Goal: Leave review/rating

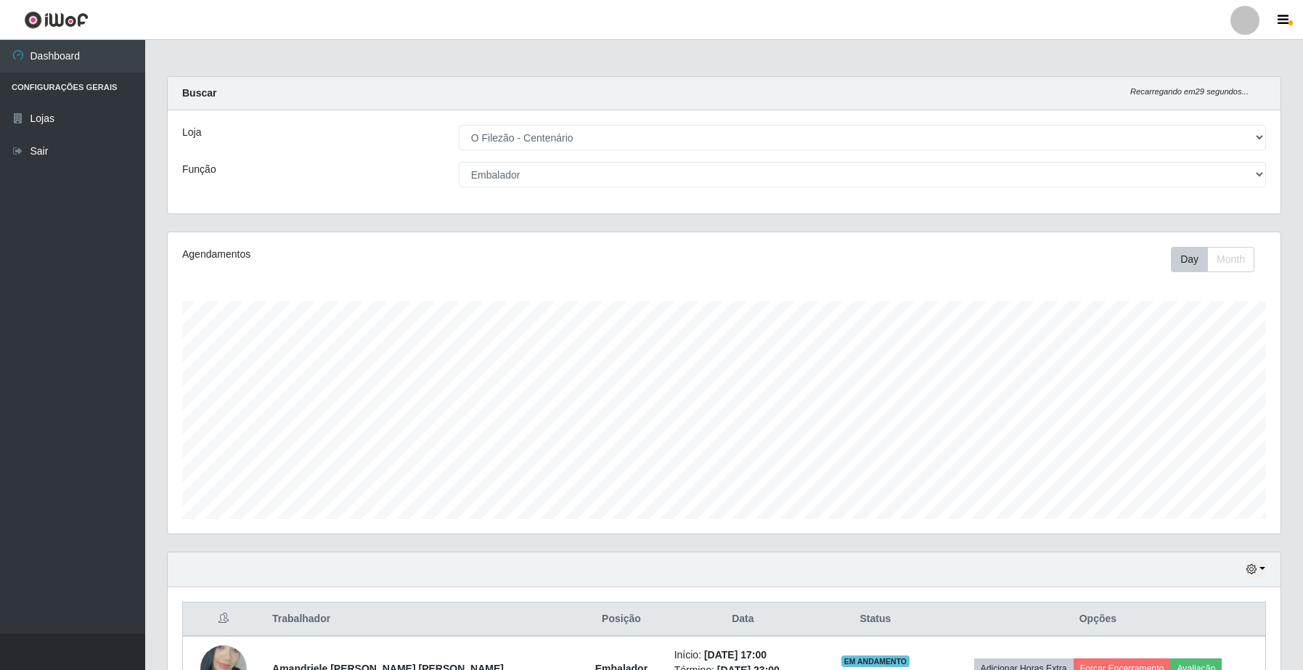
select select "203"
select select "1"
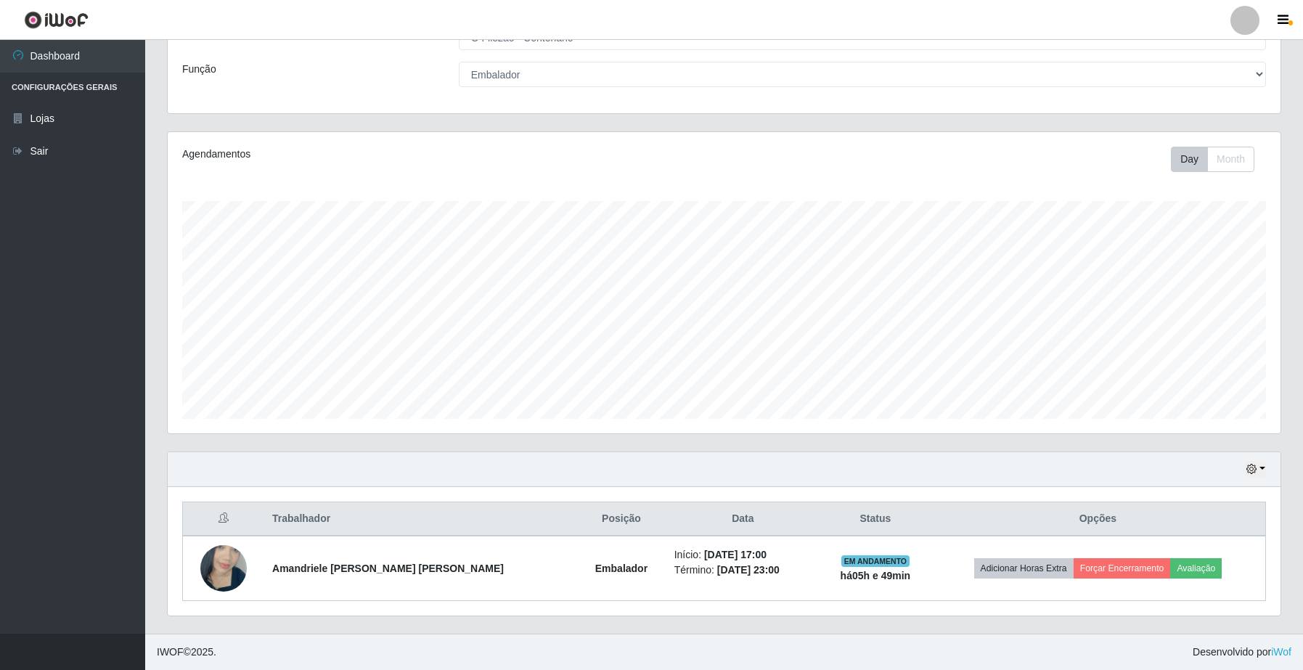
scroll to position [302, 1112]
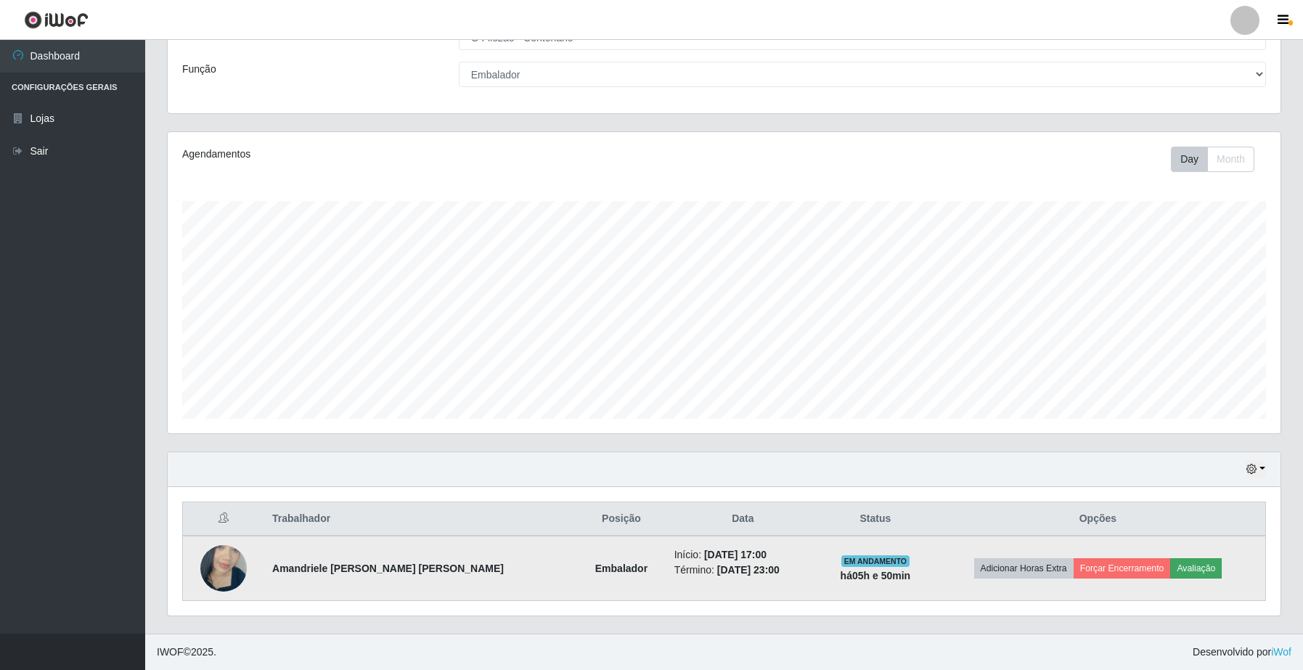
drag, startPoint x: 1209, startPoint y: 549, endPoint x: 1209, endPoint y: 568, distance: 19.6
click at [1210, 552] on td "Adicionar Horas Extra Forçar Encerramento Avaliação" at bounding box center [1098, 568] width 335 height 65
click at [1199, 574] on button "Avaliação" at bounding box center [1196, 568] width 52 height 20
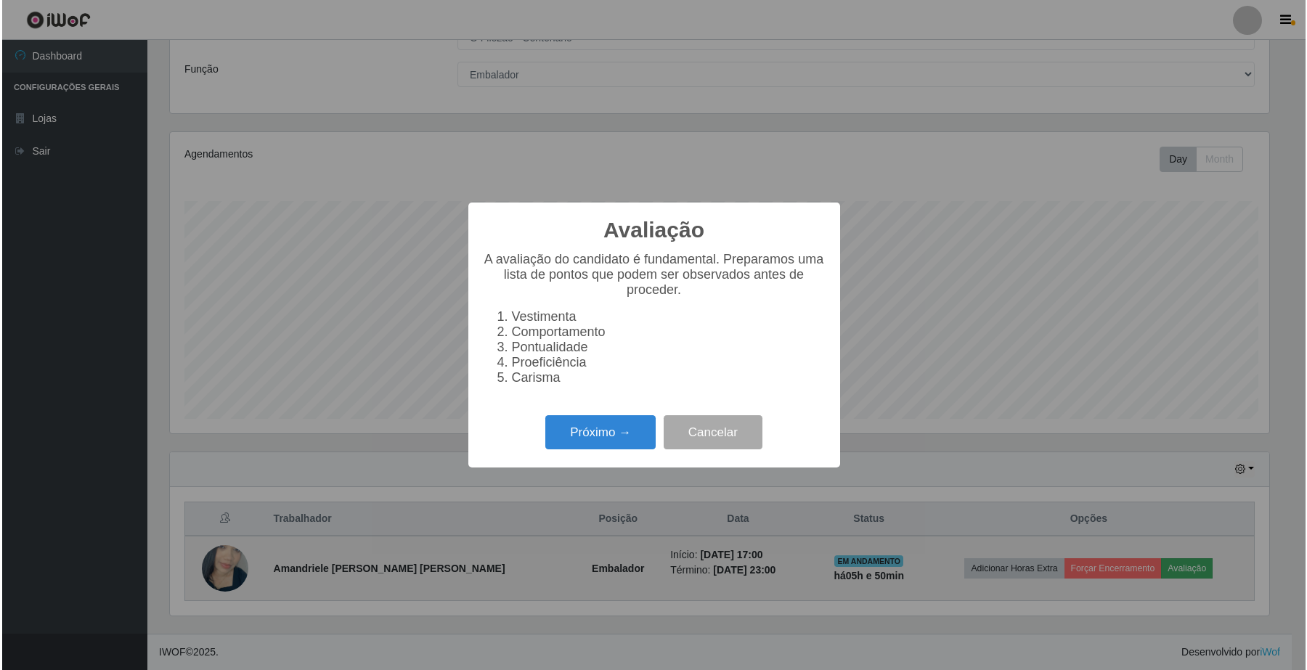
scroll to position [302, 1102]
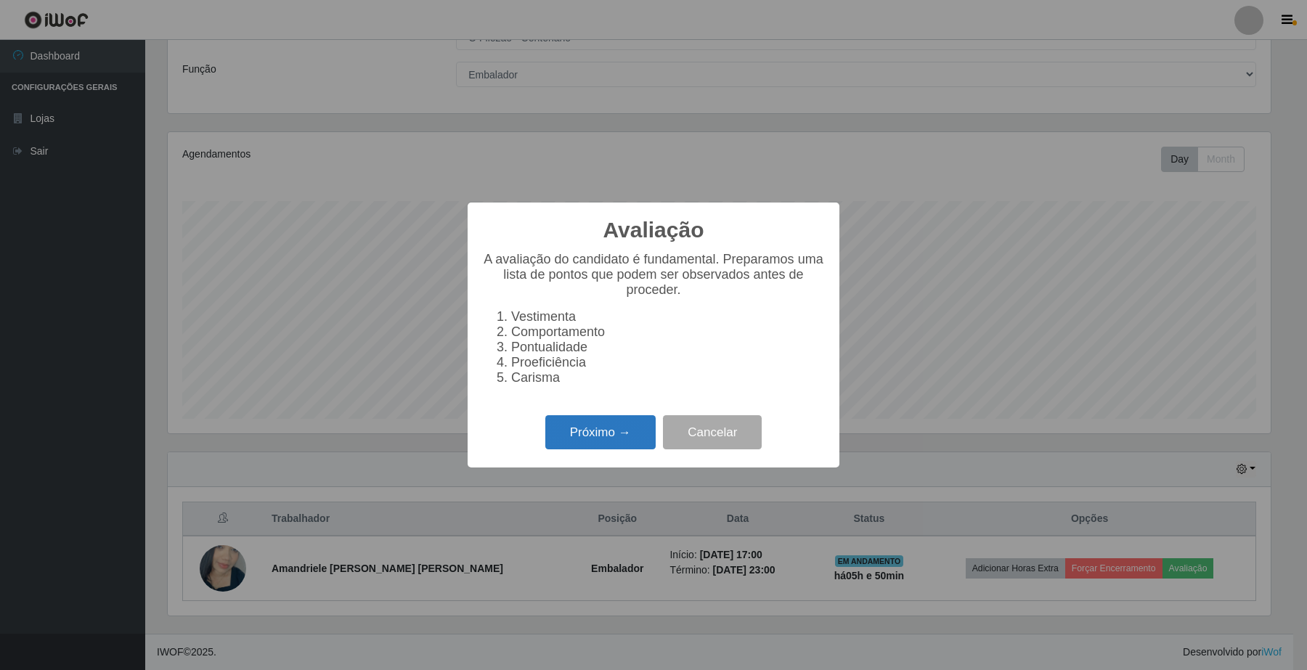
click at [568, 434] on button "Próximo →" at bounding box center [600, 432] width 110 height 34
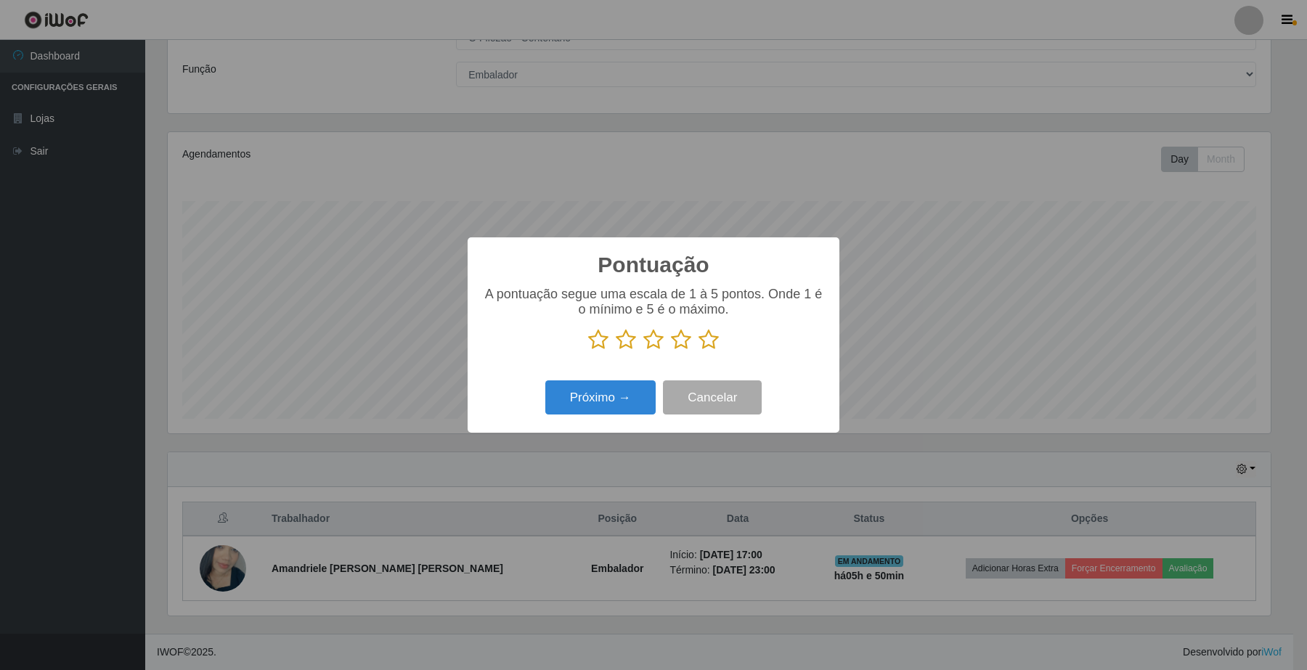
click at [699, 339] on icon at bounding box center [708, 340] width 20 height 22
click at [698, 351] on input "radio" at bounding box center [698, 351] width 0 height 0
click at [622, 388] on button "Próximo →" at bounding box center [600, 397] width 110 height 34
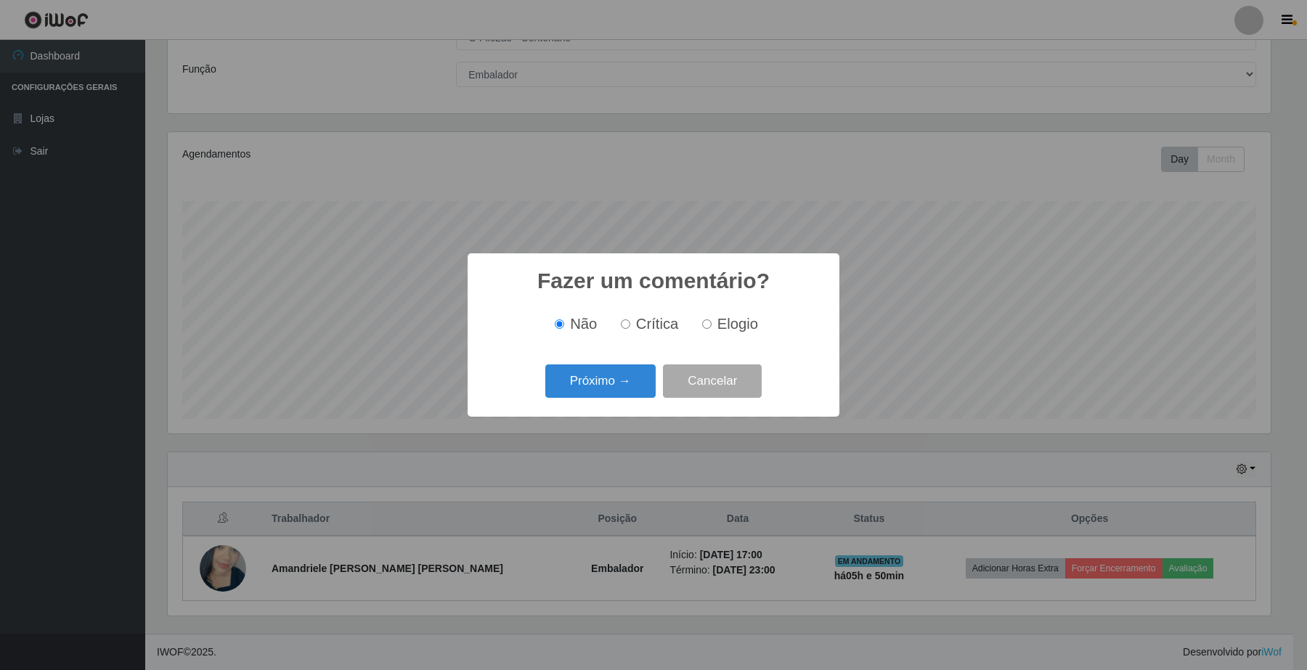
click at [722, 328] on span "Elogio" at bounding box center [737, 324] width 41 height 16
click at [711, 328] on input "Elogio" at bounding box center [706, 323] width 9 height 9
radio input "true"
click at [632, 372] on button "Próximo →" at bounding box center [600, 381] width 110 height 34
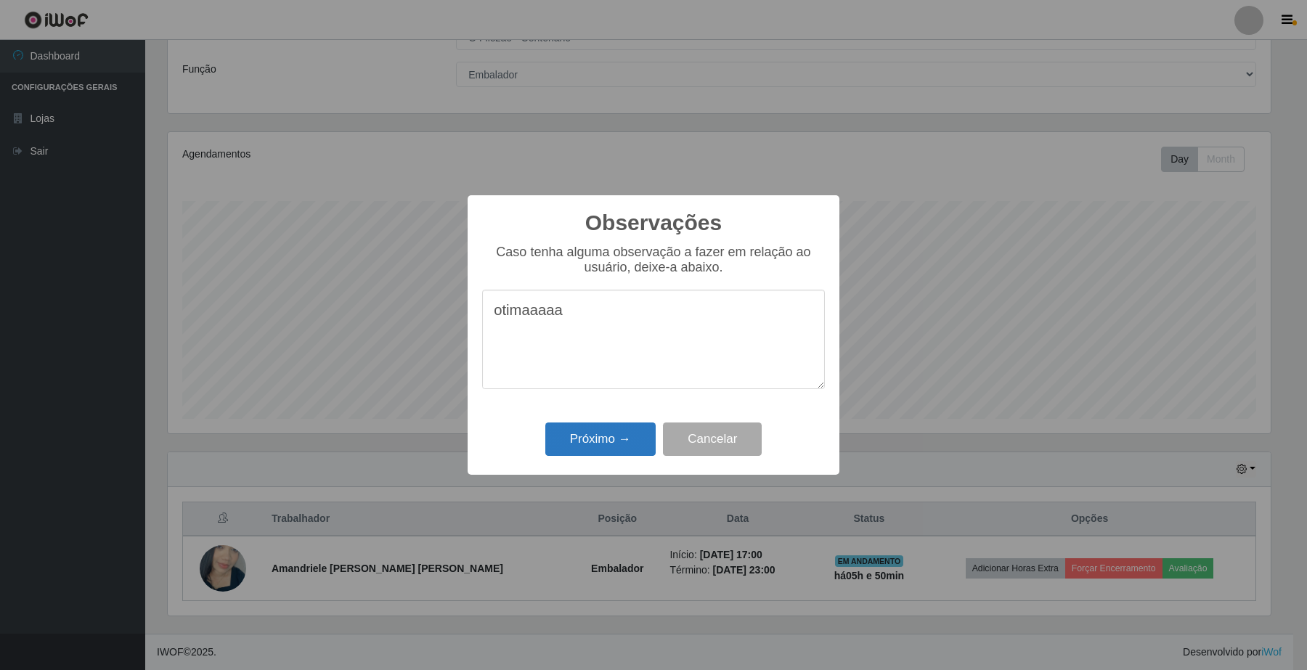
type textarea "otimaaaaa"
click at [570, 451] on button "Próximo →" at bounding box center [600, 439] width 110 height 34
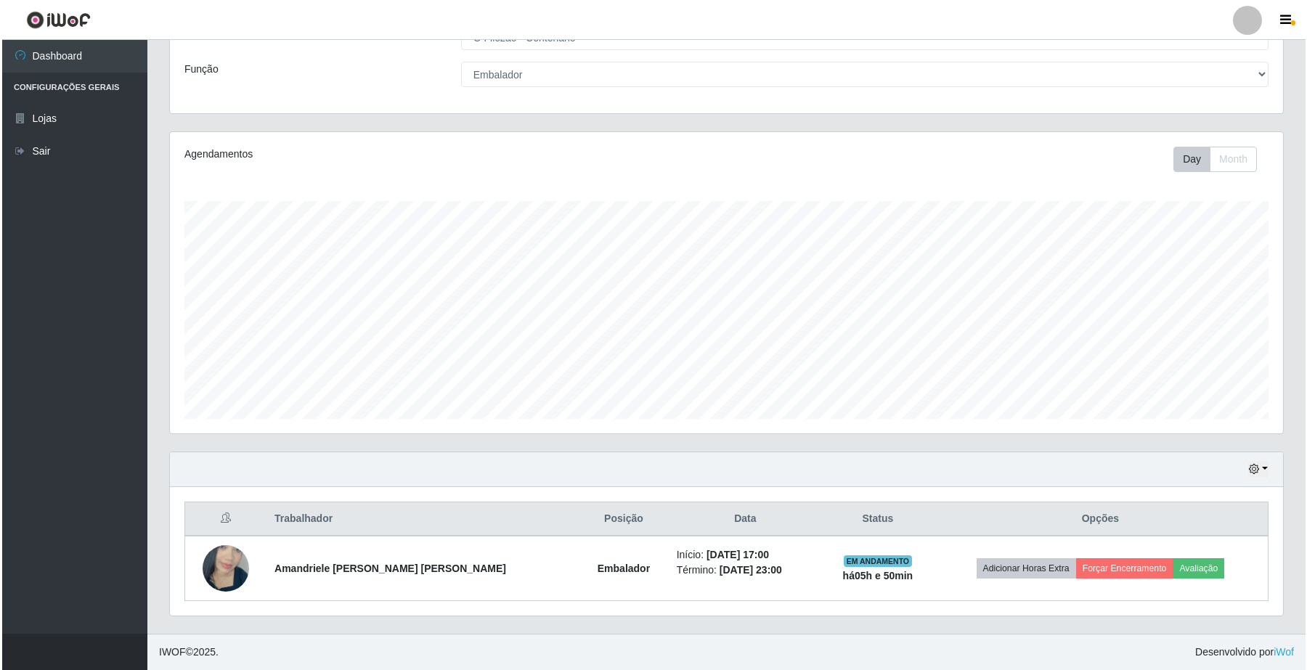
scroll to position [302, 1112]
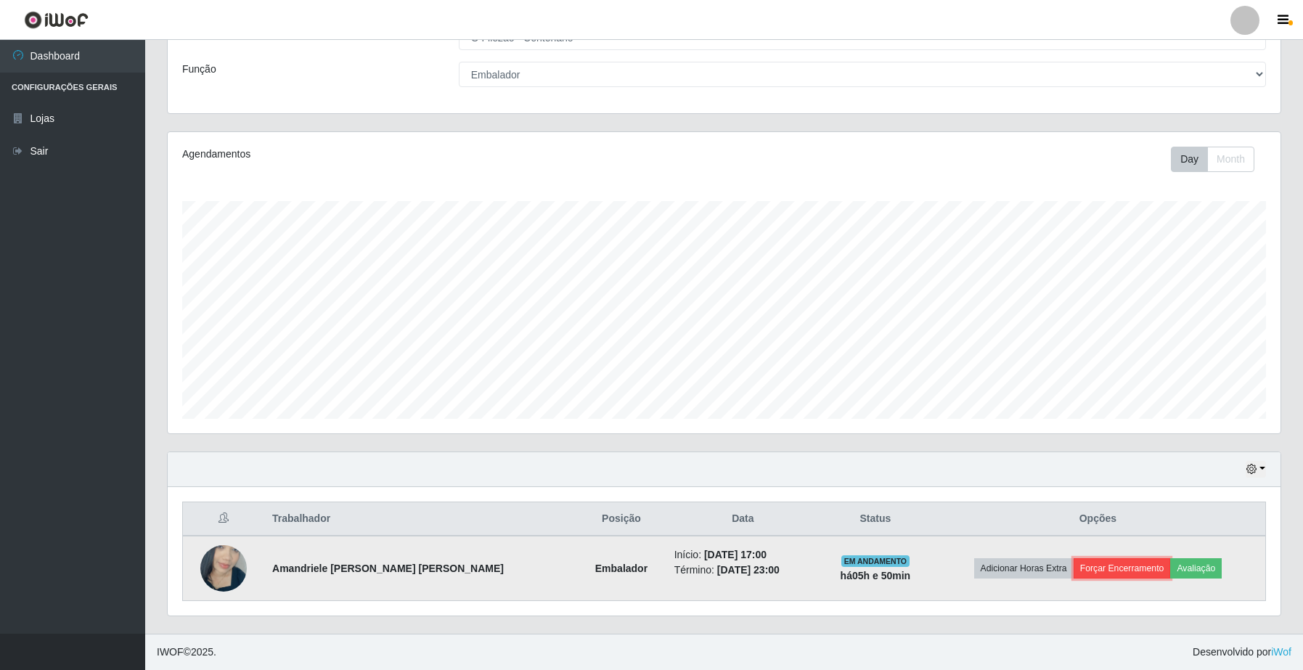
click at [1112, 561] on button "Forçar Encerramento" at bounding box center [1122, 568] width 97 height 20
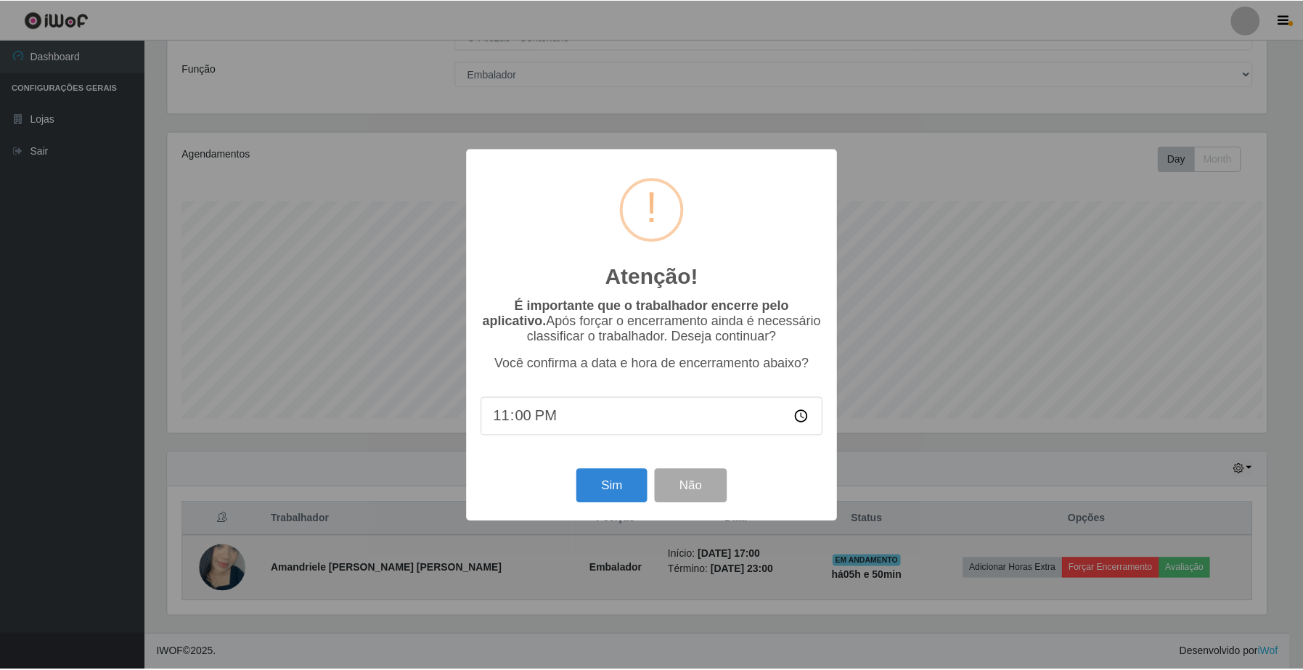
scroll to position [302, 1102]
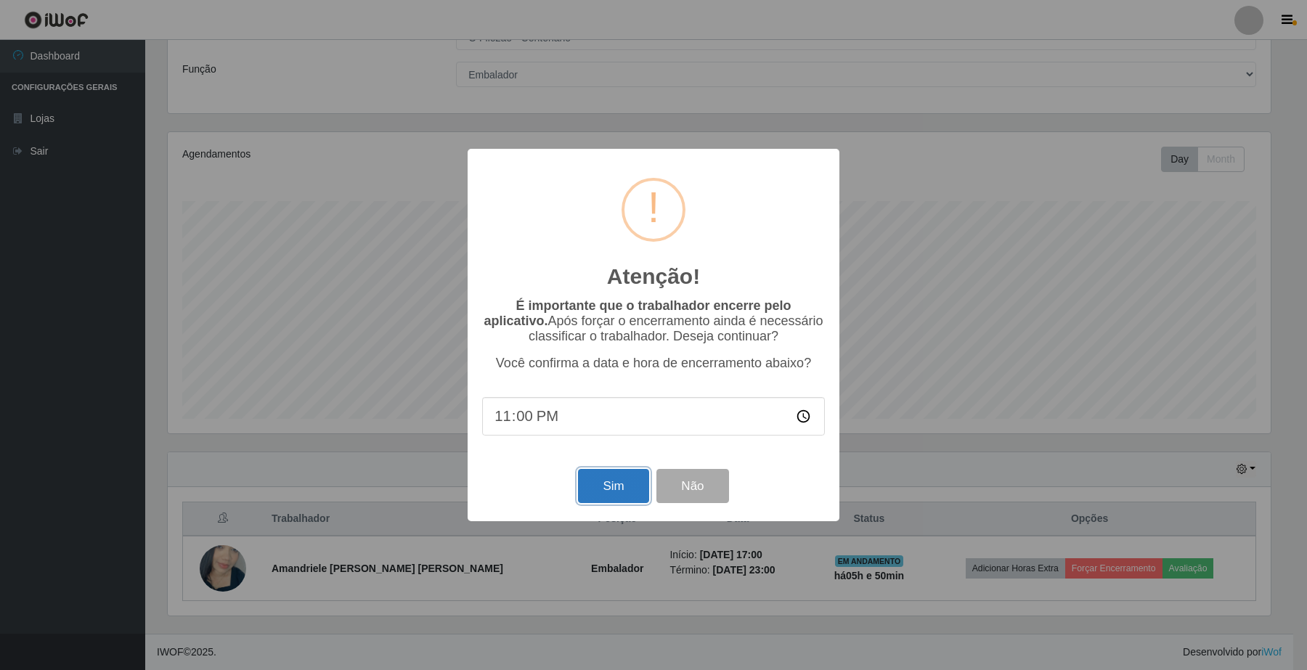
click at [599, 490] on button "Sim" at bounding box center [613, 486] width 70 height 34
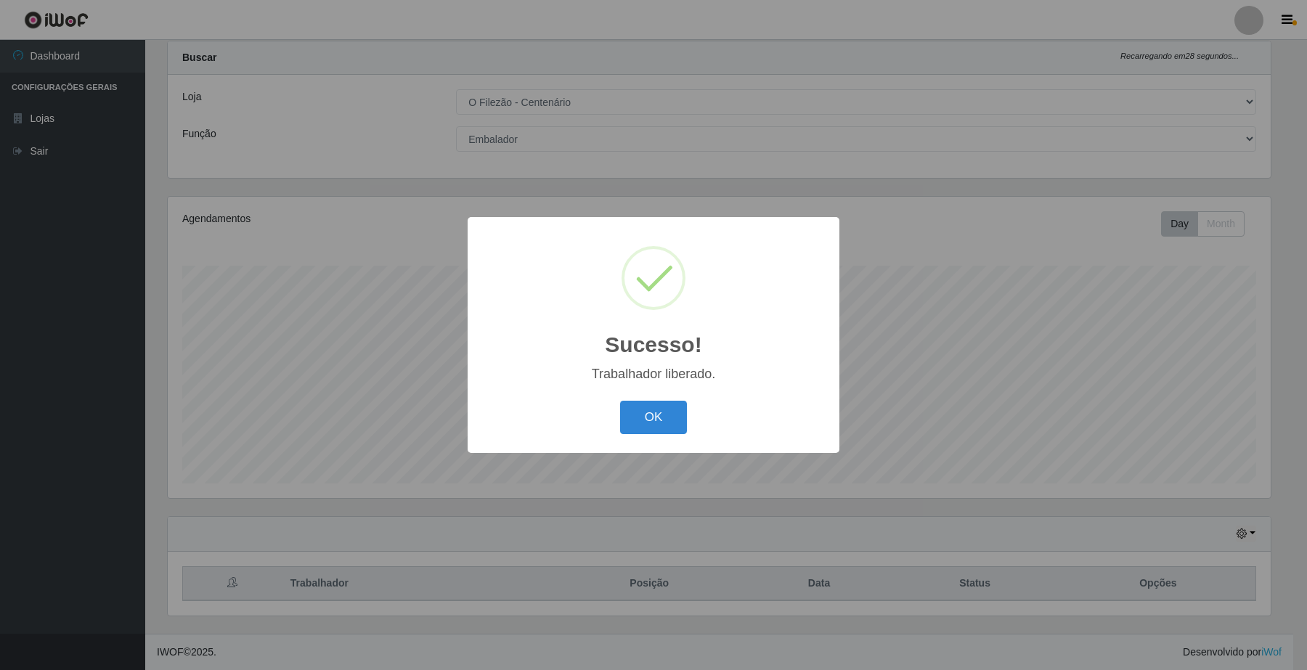
click at [700, 415] on div "OK Cancel" at bounding box center [653, 416] width 343 height 41
click at [672, 426] on button "OK" at bounding box center [654, 418] width 68 height 34
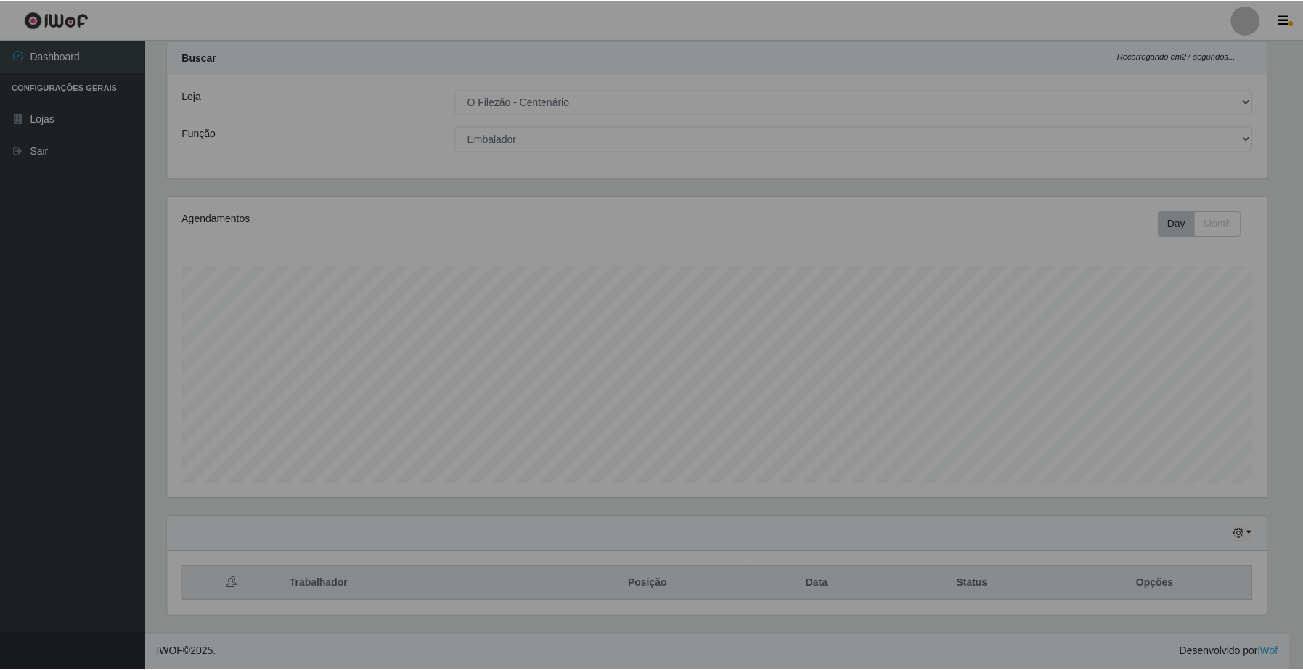
scroll to position [302, 1112]
